Goal: Feedback & Contribution: Leave review/rating

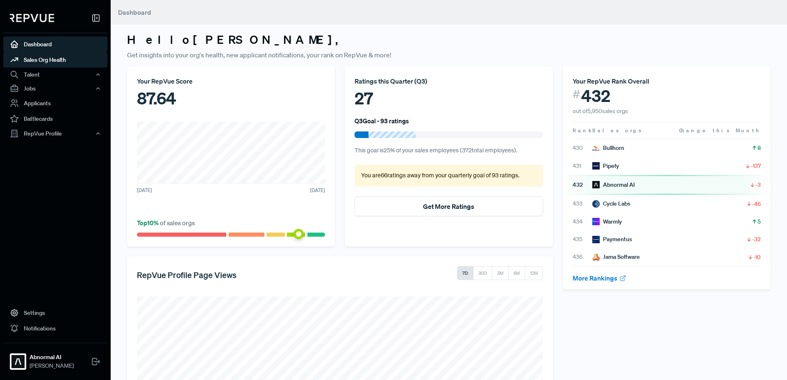
click at [42, 59] on link "Sales Org Health" at bounding box center [55, 60] width 104 height 16
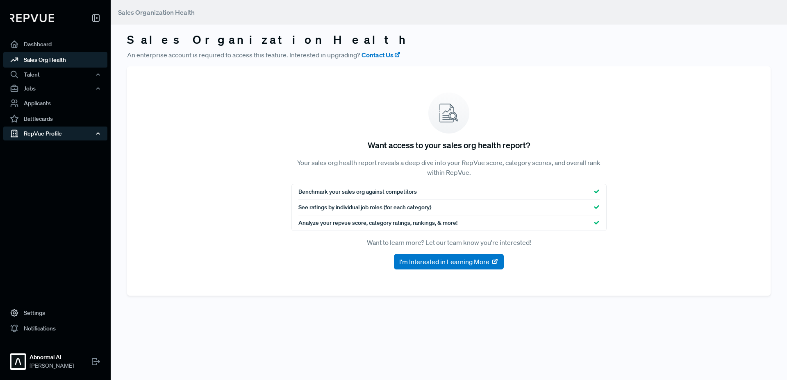
click at [37, 136] on div "RepVue Profile" at bounding box center [55, 134] width 104 height 14
click at [30, 165] on link "Reviews" at bounding box center [66, 162] width 104 height 13
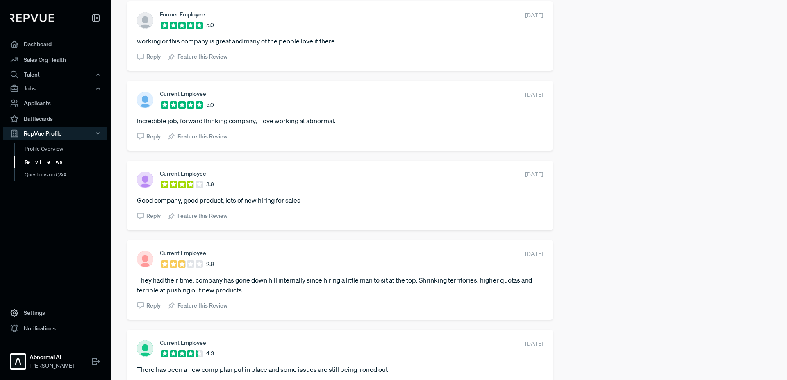
scroll to position [686, 0]
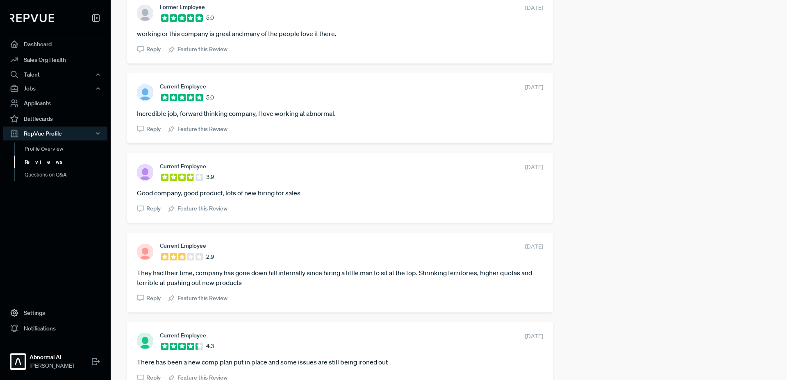
click at [248, 284] on article "They had their time, company has gone down hill internally since hiring a littl…" at bounding box center [340, 278] width 406 height 20
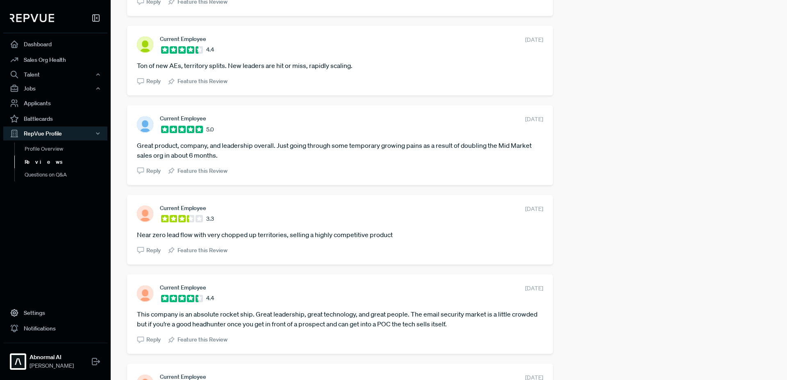
scroll to position [1411, 0]
click at [50, 151] on link "Profile Overview" at bounding box center [66, 153] width 104 height 21
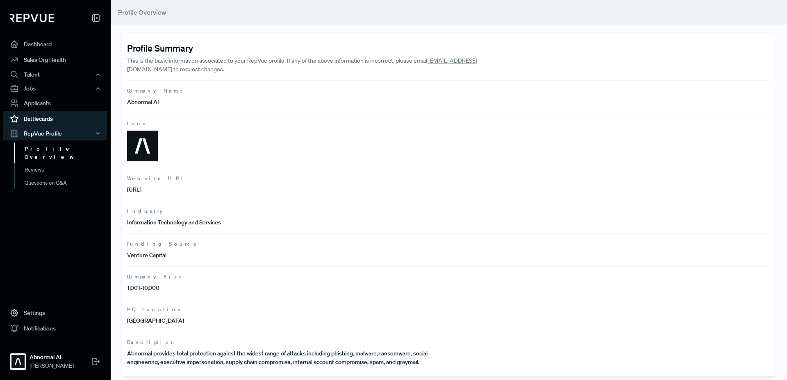
click at [46, 115] on link "Battlecards" at bounding box center [55, 119] width 104 height 16
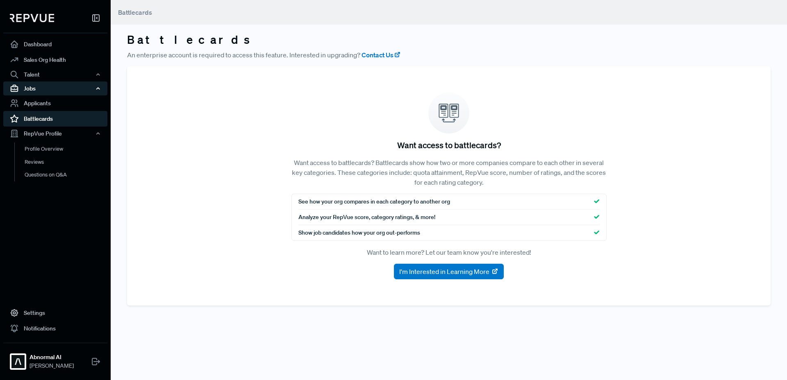
click at [42, 86] on div "Jobs" at bounding box center [55, 89] width 104 height 14
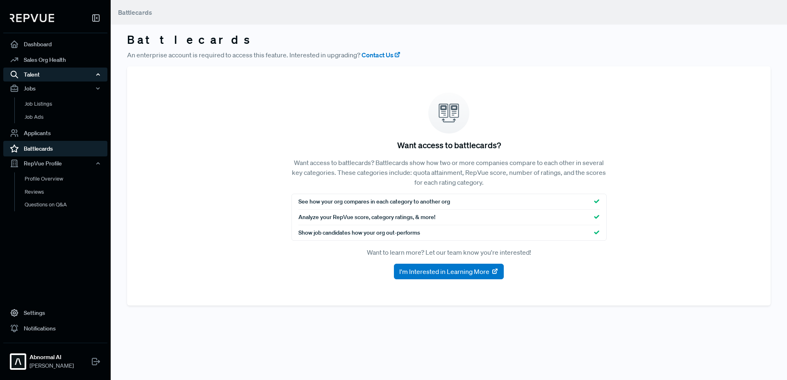
click at [43, 77] on div "Talent" at bounding box center [55, 75] width 104 height 14
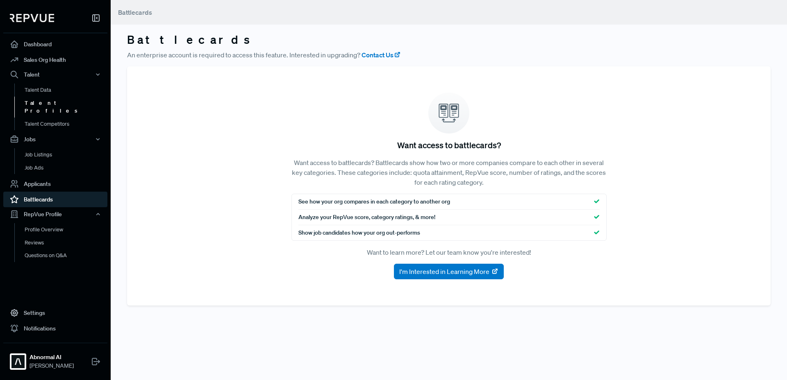
drag, startPoint x: 41, startPoint y: 88, endPoint x: 44, endPoint y: 99, distance: 11.7
click at [41, 88] on link "Talent Data" at bounding box center [66, 90] width 104 height 13
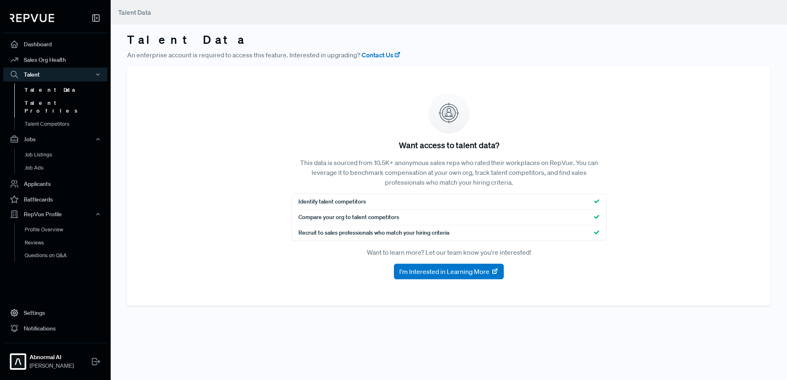
click at [44, 102] on link "Talent Profiles" at bounding box center [66, 107] width 104 height 21
click at [44, 108] on link "Talent Profiles" at bounding box center [66, 107] width 104 height 21
click at [43, 118] on link "Talent Competitors" at bounding box center [66, 128] width 104 height 21
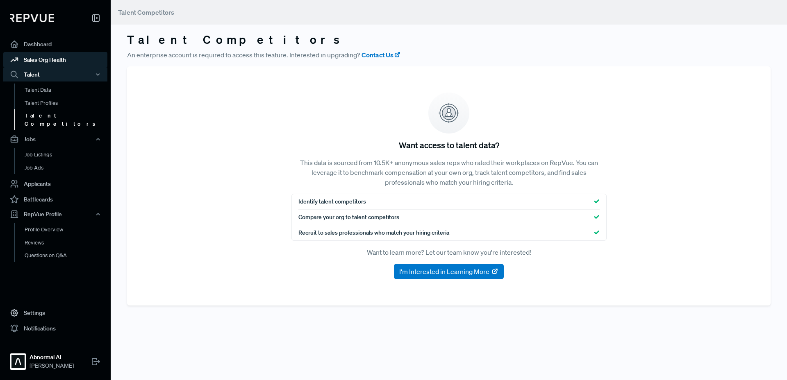
click at [44, 57] on link "Sales Org Health" at bounding box center [55, 60] width 104 height 16
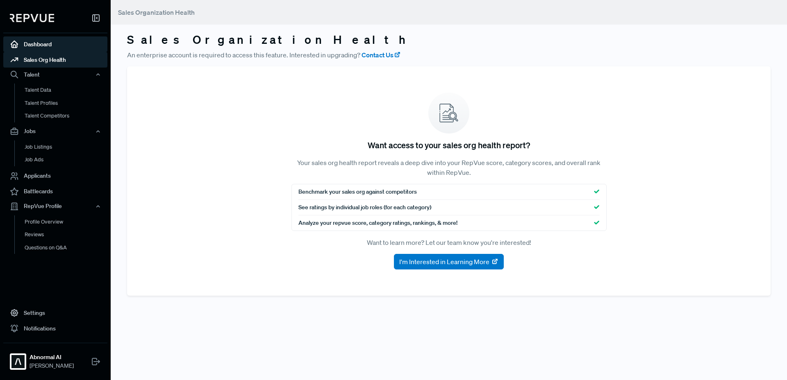
click at [45, 47] on link "Dashboard" at bounding box center [55, 44] width 104 height 16
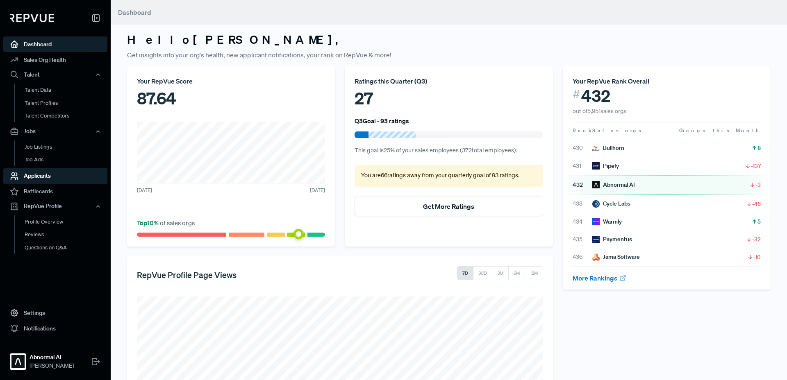
click at [34, 179] on link "Applicants" at bounding box center [55, 176] width 104 height 16
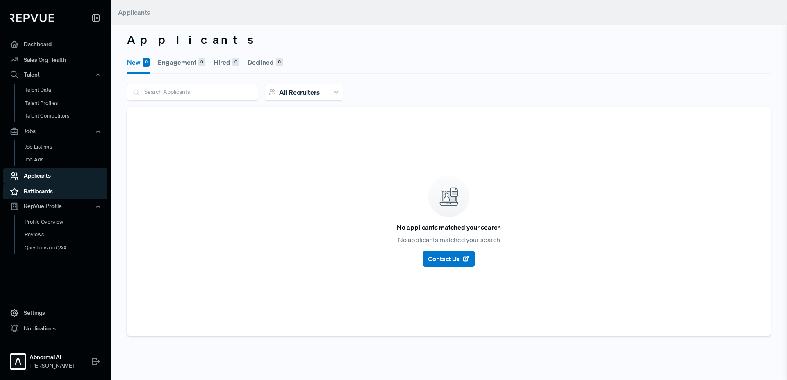
click at [32, 198] on link "Battlecards" at bounding box center [55, 192] width 104 height 16
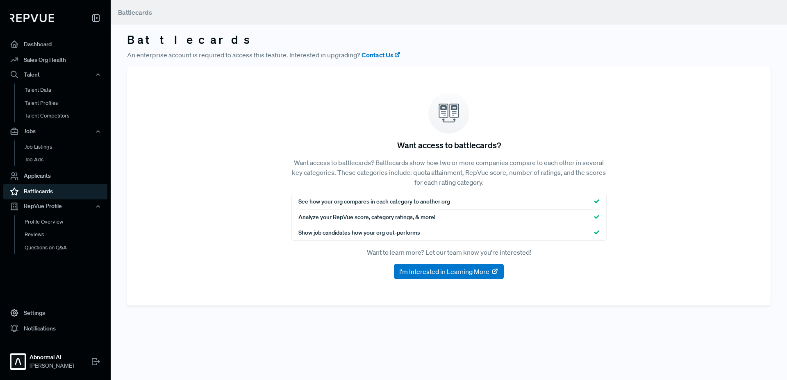
click at [36, 193] on link "Battlecards" at bounding box center [55, 192] width 104 height 16
click at [34, 203] on div "RepVue Profile" at bounding box center [55, 207] width 104 height 14
click at [33, 219] on link "Profile Overview" at bounding box center [66, 226] width 104 height 21
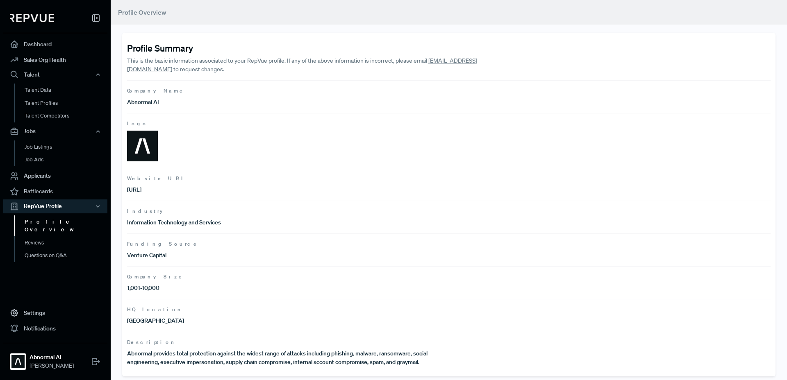
scroll to position [3, 0]
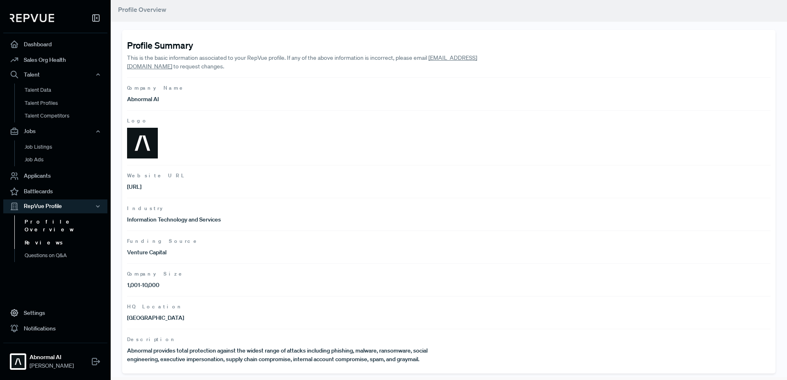
click at [41, 238] on link "Reviews" at bounding box center [66, 242] width 104 height 13
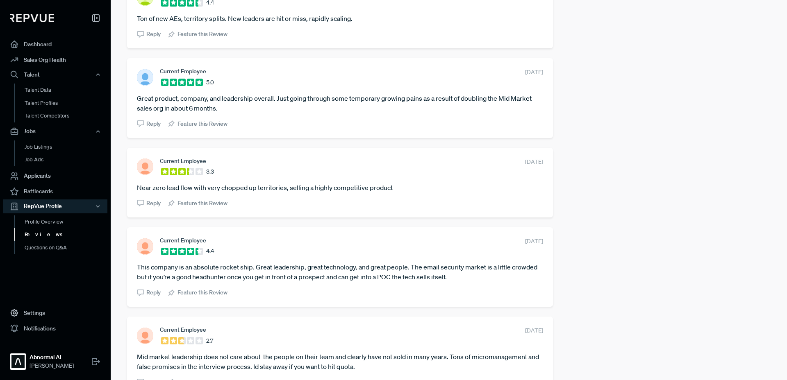
scroll to position [1508, 0]
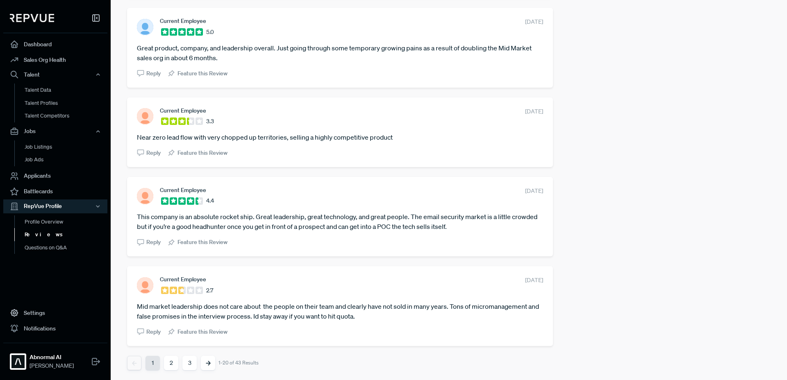
click at [170, 364] on button "2" at bounding box center [171, 363] width 14 height 14
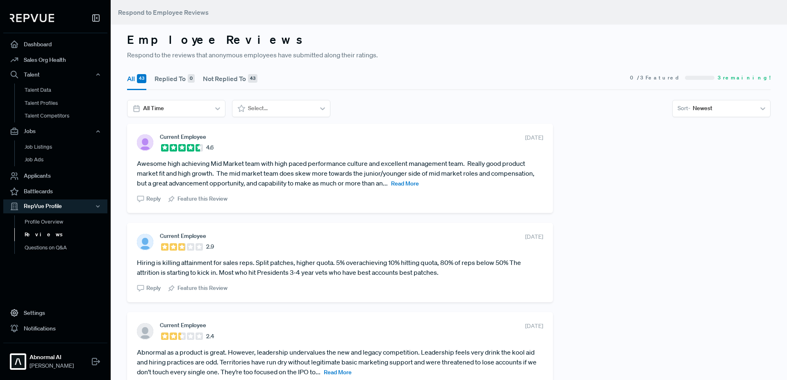
click at [341, 376] on article "Abnormal as a product is great. However, leadership undervalues the new and leg…" at bounding box center [340, 361] width 406 height 29
click at [343, 371] on span "Read More" at bounding box center [338, 372] width 28 height 7
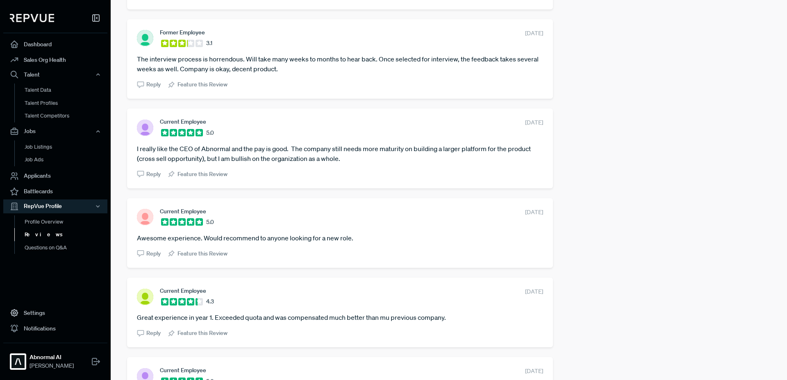
scroll to position [1587, 0]
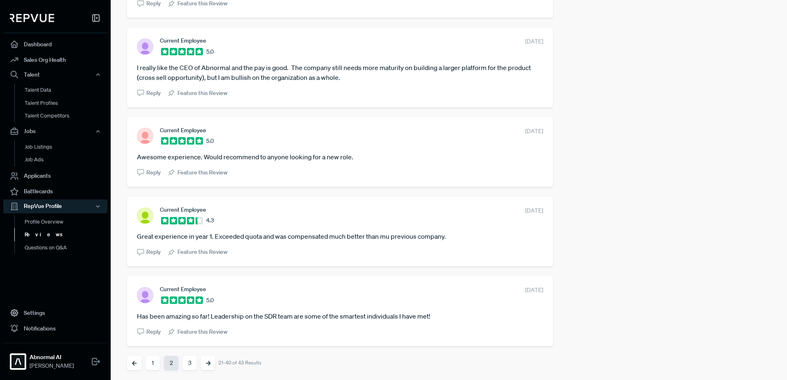
click at [191, 364] on button "3" at bounding box center [189, 363] width 14 height 14
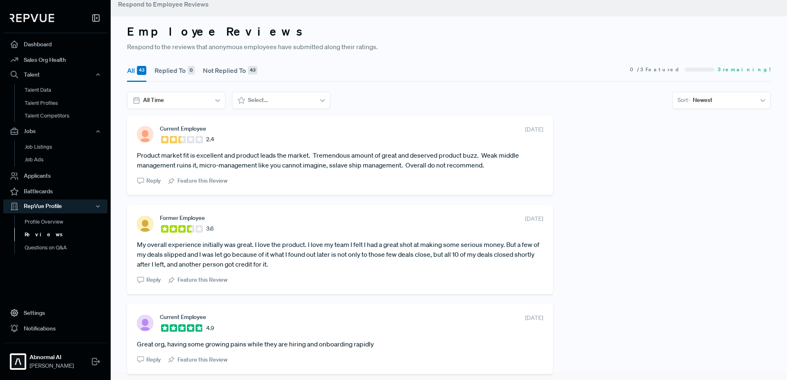
scroll to position [36, 0]
